Goal: Transaction & Acquisition: Purchase product/service

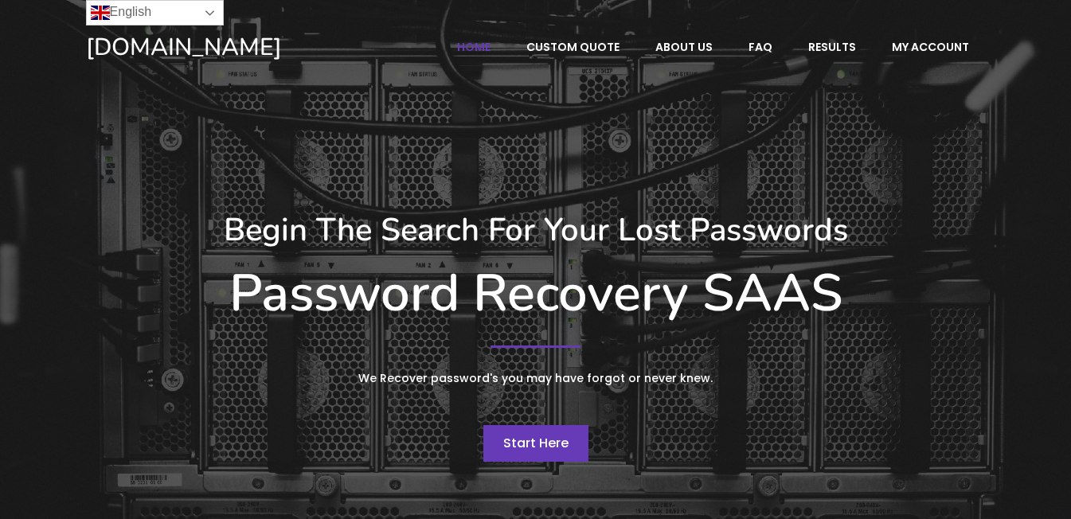
click at [213, 16] on link "English" at bounding box center [155, 12] width 138 height 25
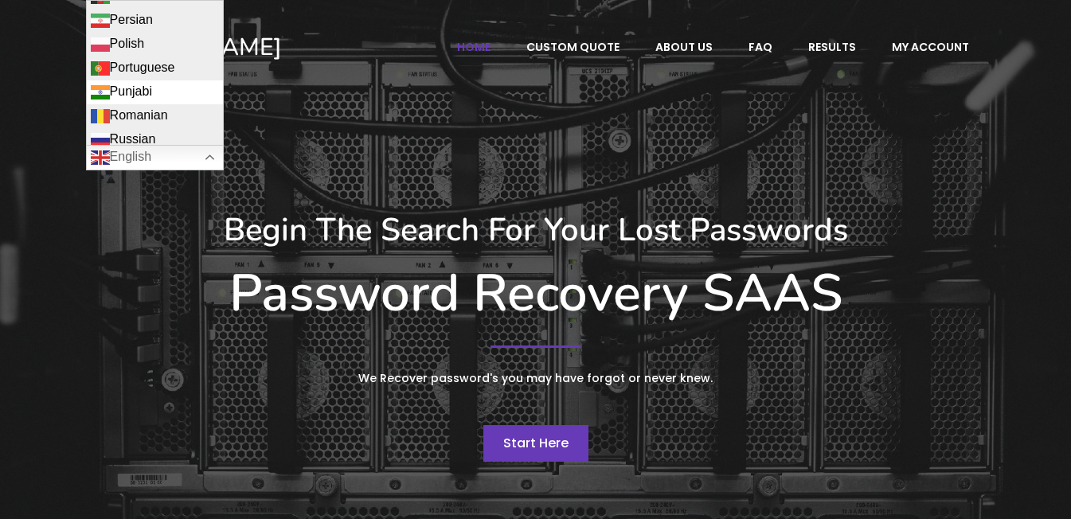
scroll to position [1751, 0]
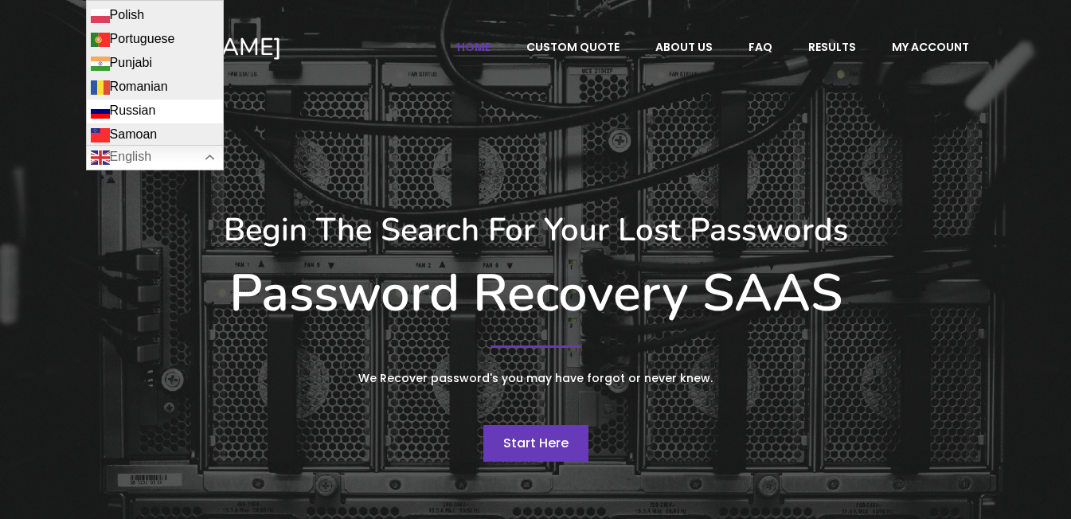
click at [154, 100] on link "Russian" at bounding box center [155, 112] width 136 height 24
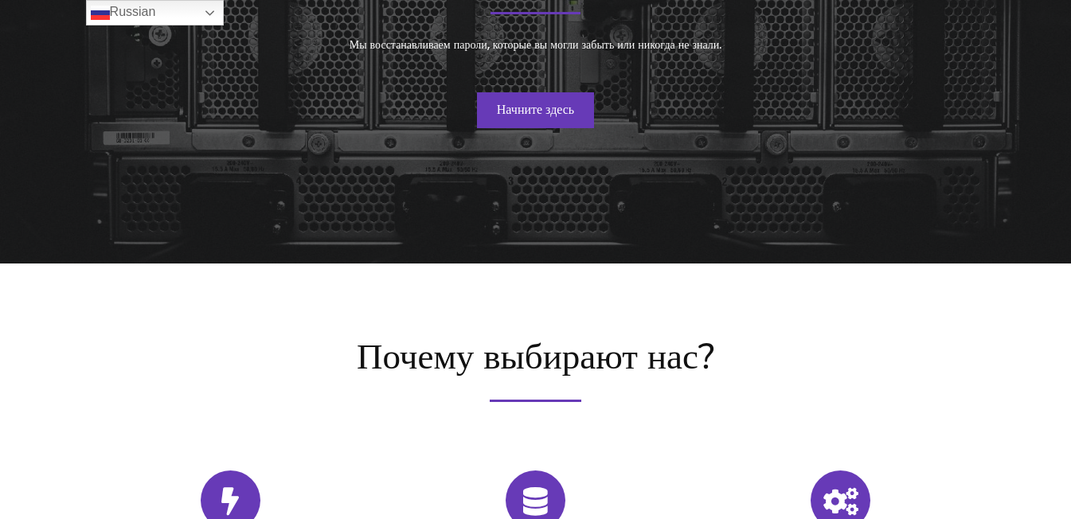
scroll to position [318, 0]
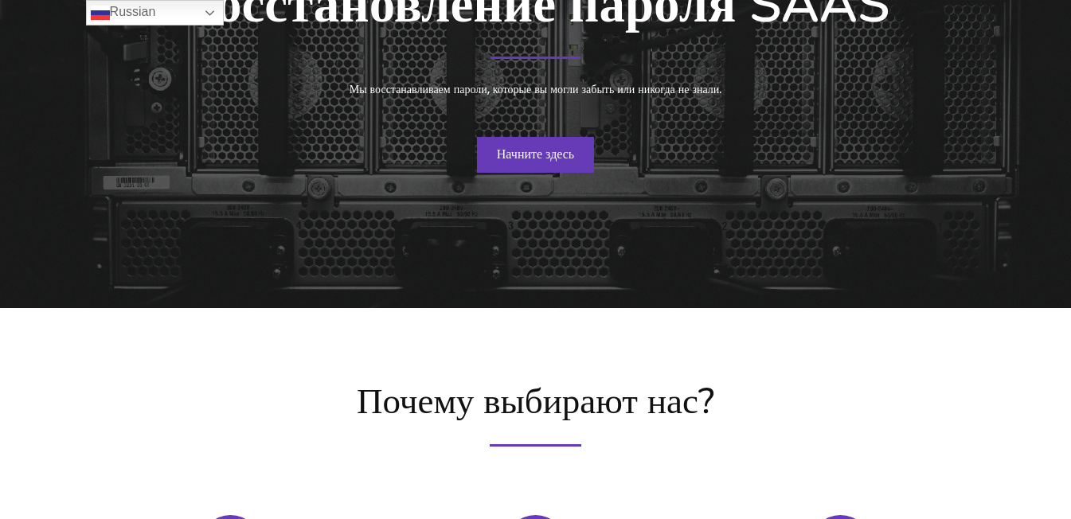
click at [535, 157] on font "Начните здесь" at bounding box center [535, 154] width 77 height 18
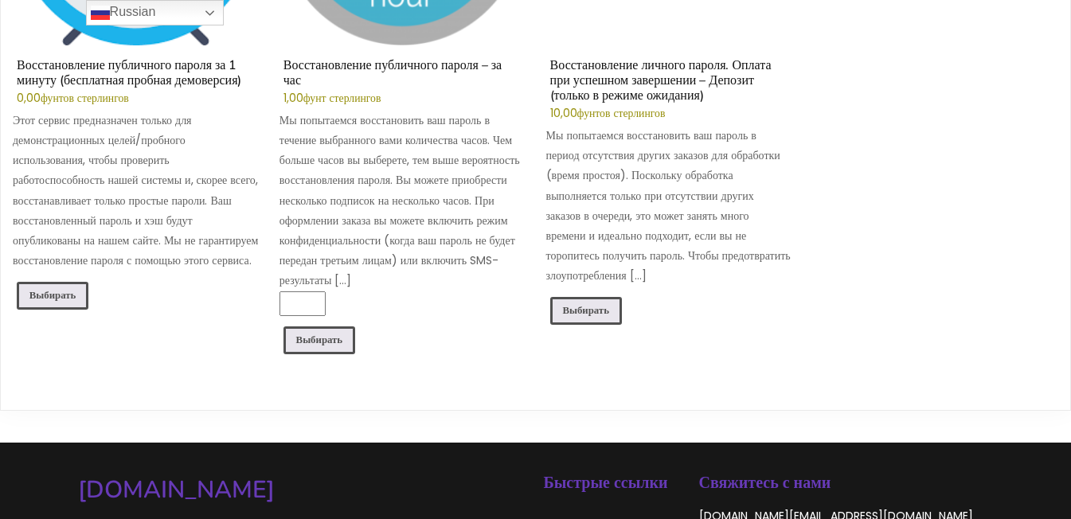
scroll to position [425, 0]
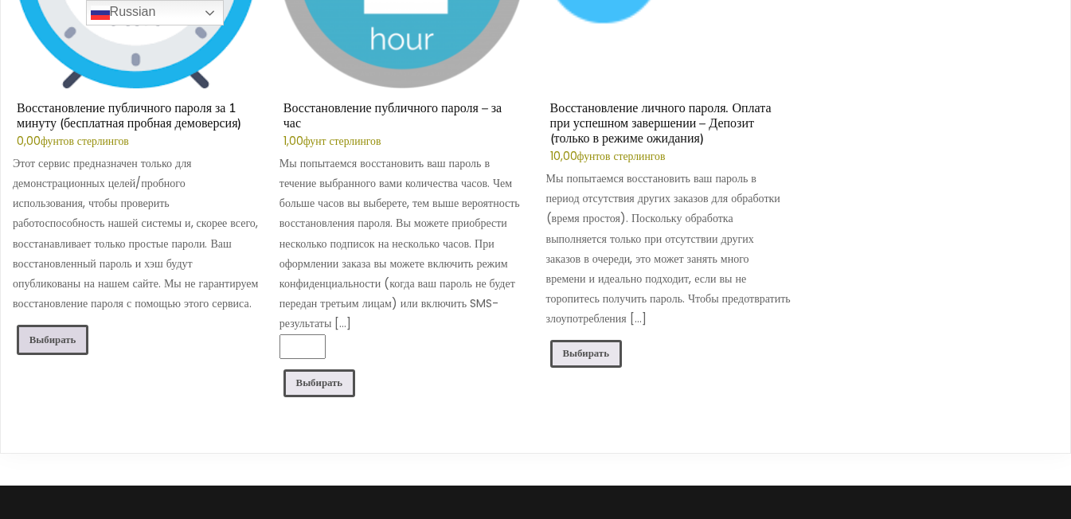
click at [69, 346] on font "Выбирать" at bounding box center [52, 340] width 47 height 14
